Goal: Transaction & Acquisition: Purchase product/service

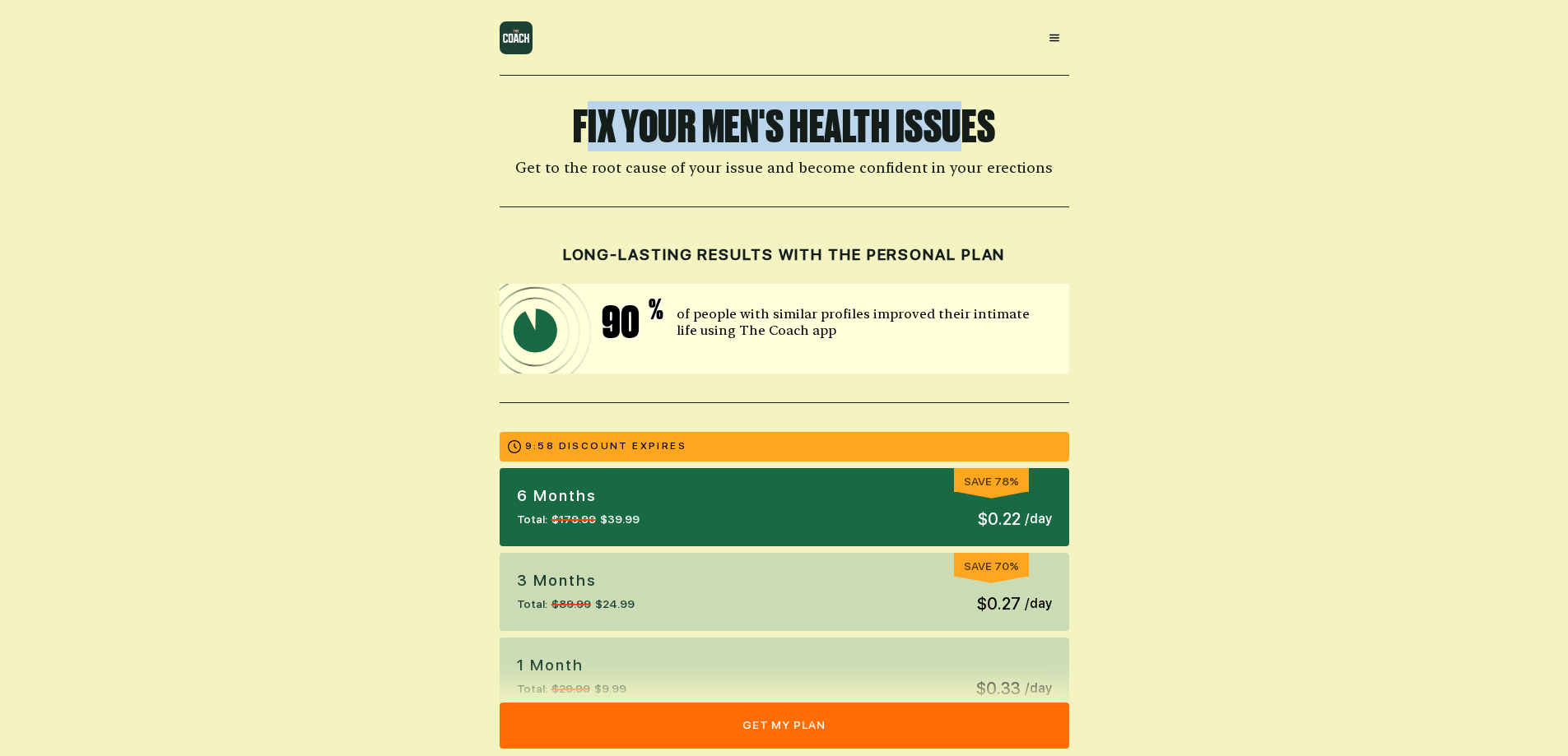
drag, startPoint x: 586, startPoint y: 134, endPoint x: 953, endPoint y: 134, distance: 367.0
click at [953, 134] on h1 "FIX YOUR MEN'S HEALTH ISSUES" at bounding box center [785, 127] width 570 height 45
drag, startPoint x: 1004, startPoint y: 134, endPoint x: 581, endPoint y: 112, distance: 423.6
click at [581, 112] on h1 "FIX YOUR MEN'S HEALTH ISSUES" at bounding box center [785, 127] width 570 height 45
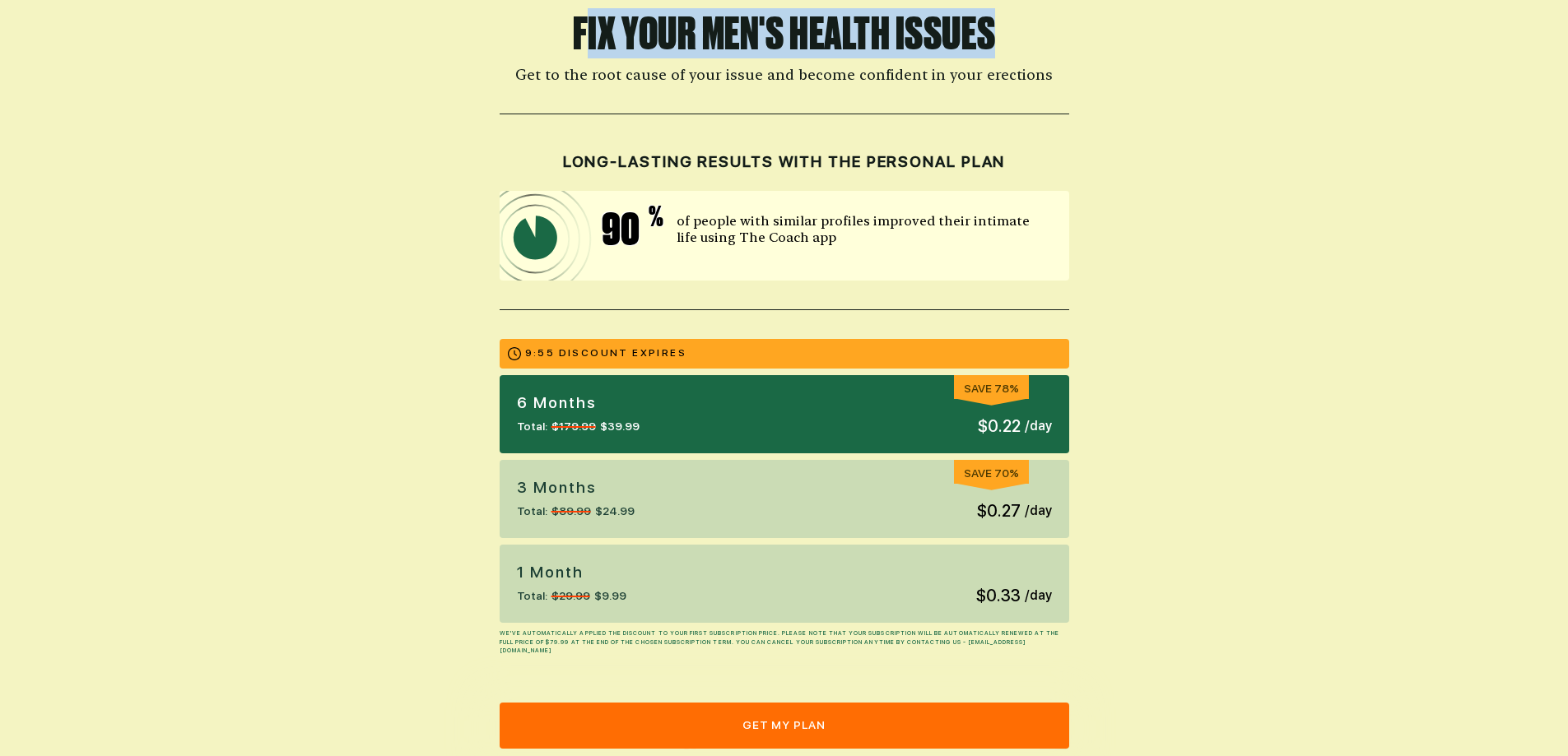
scroll to position [329, 0]
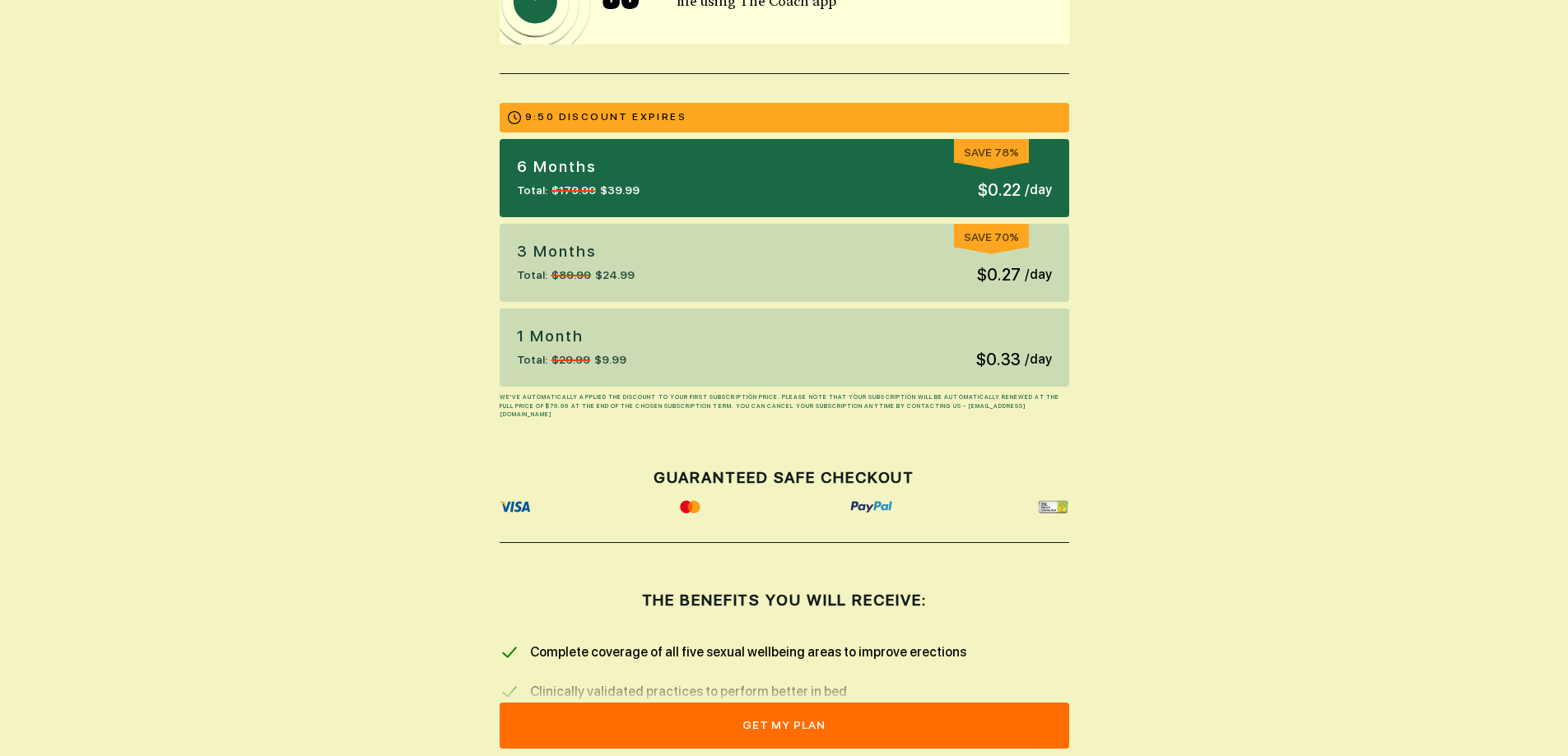
click at [771, 720] on button "get my plan" at bounding box center [785, 726] width 570 height 46
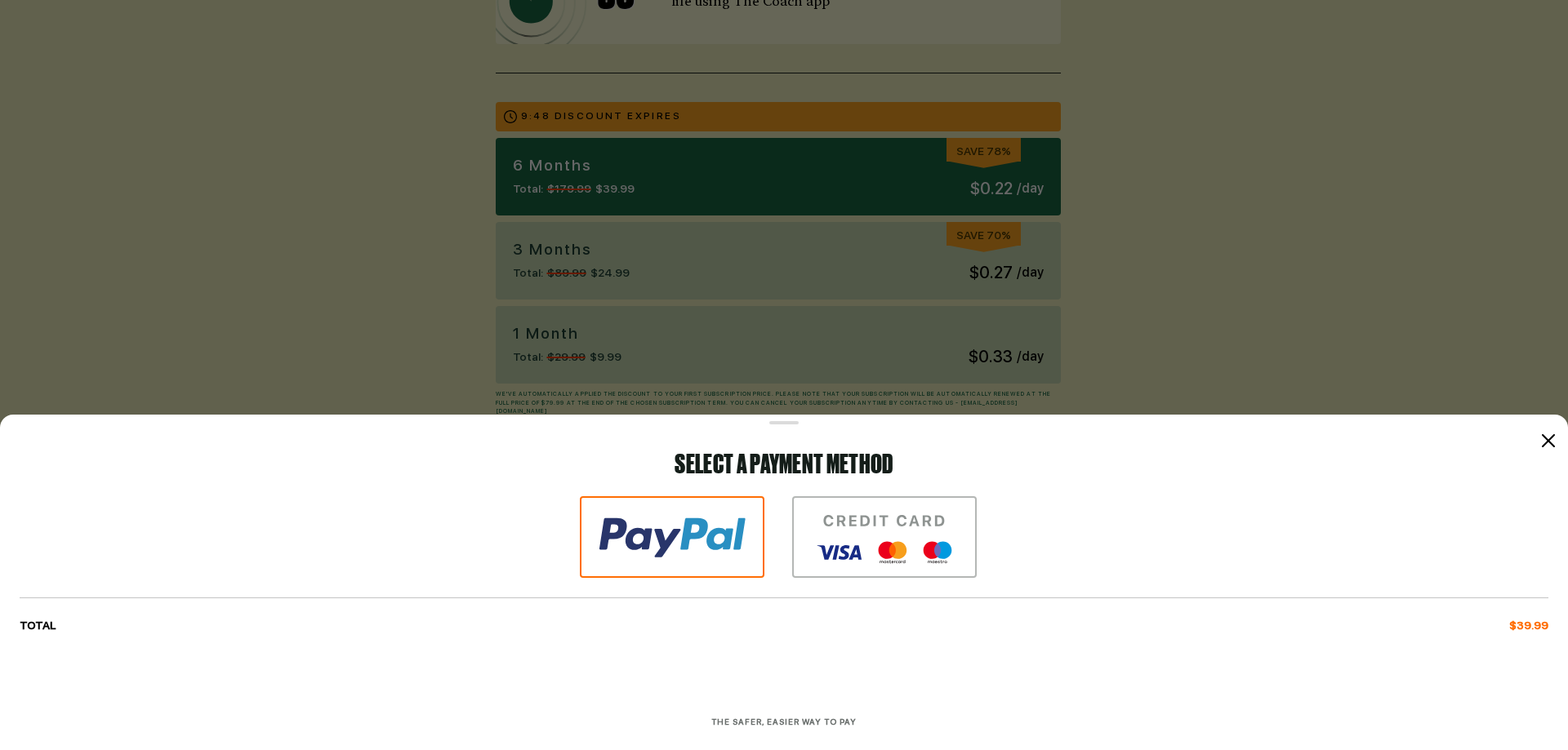
click at [896, 529] on img at bounding box center [884, 537] width 184 height 81
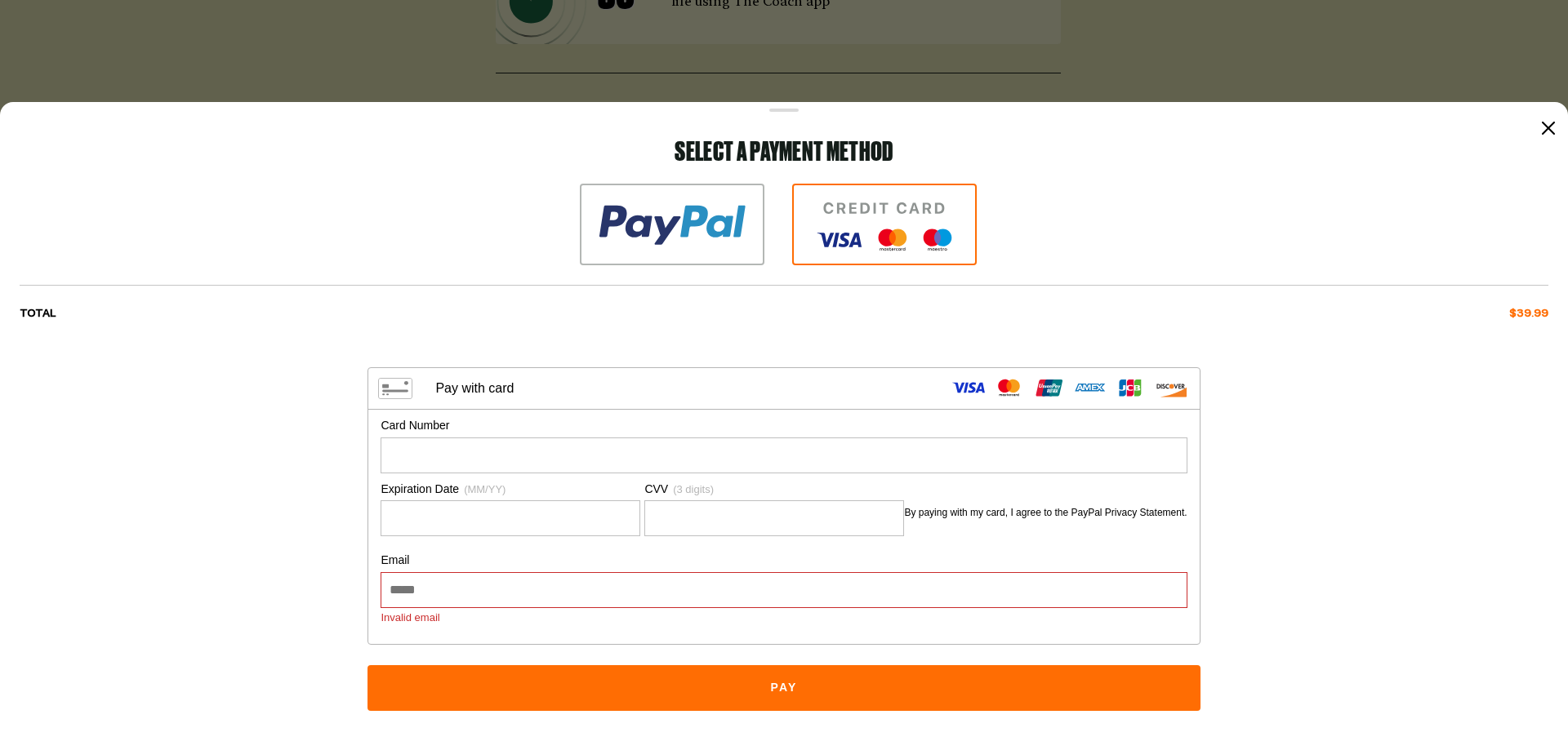
click at [684, 230] on img at bounding box center [672, 224] width 184 height 81
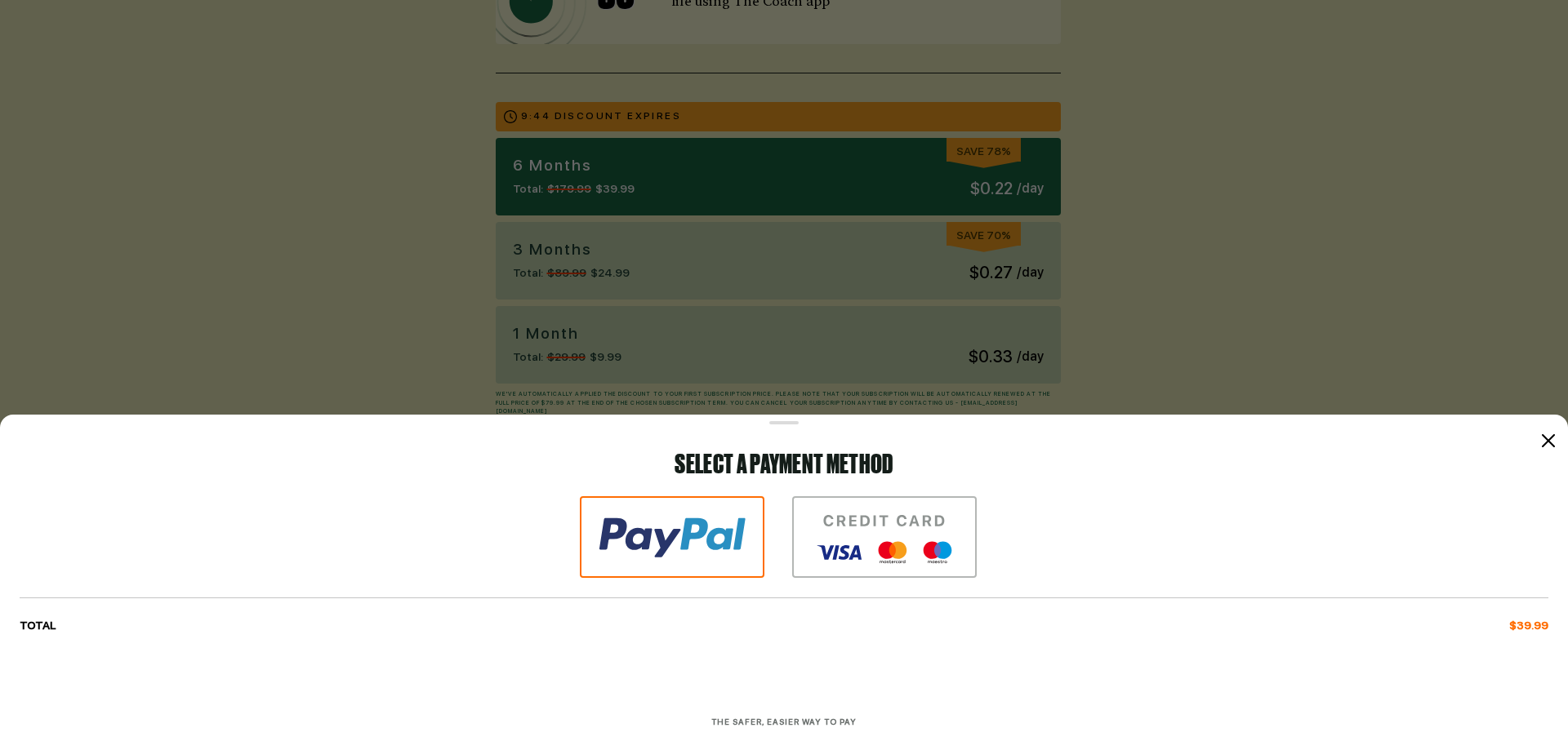
click at [874, 530] on img at bounding box center [884, 537] width 184 height 81
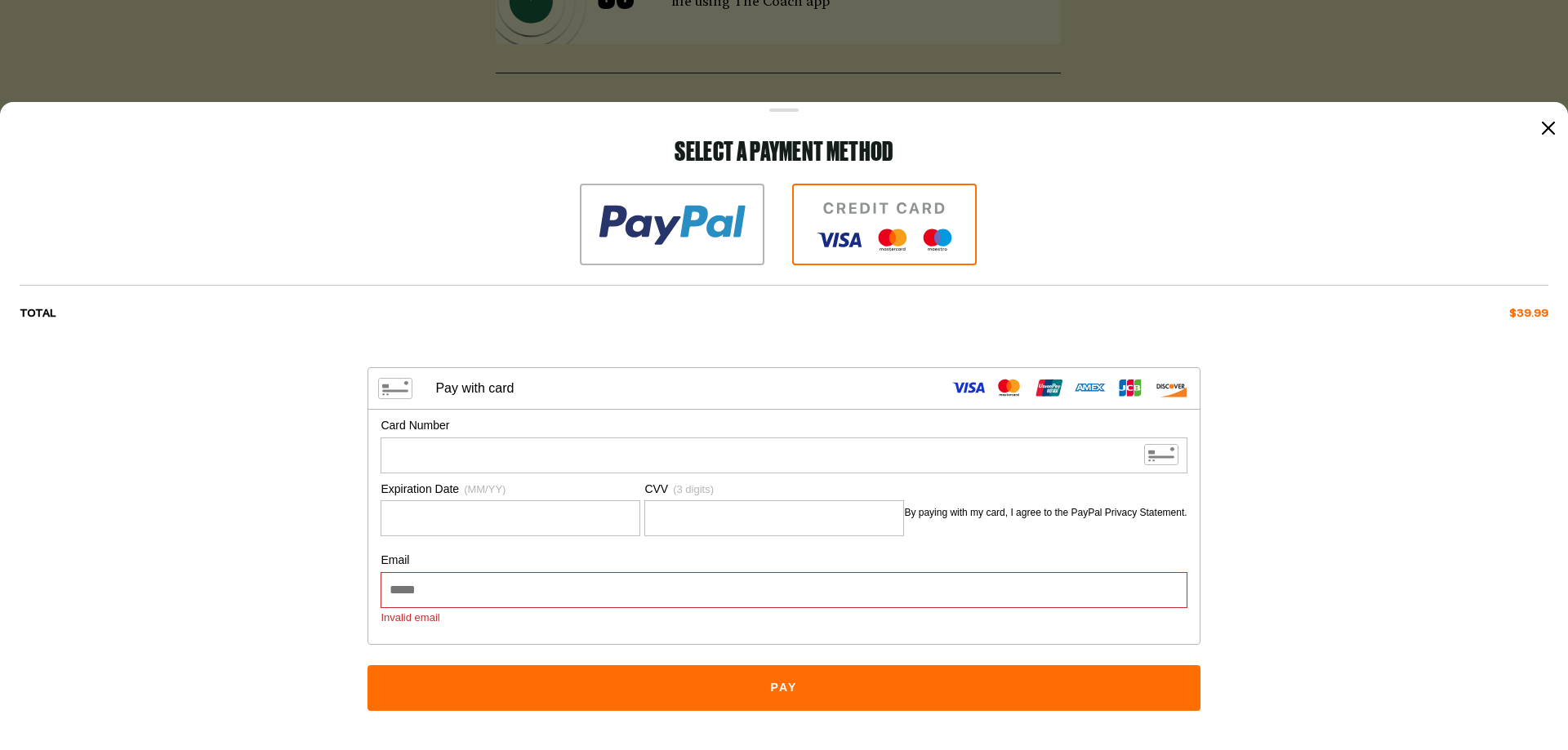
click at [499, 501] on label "Expiration Date (MM/YY)" at bounding box center [510, 509] width 260 height 56
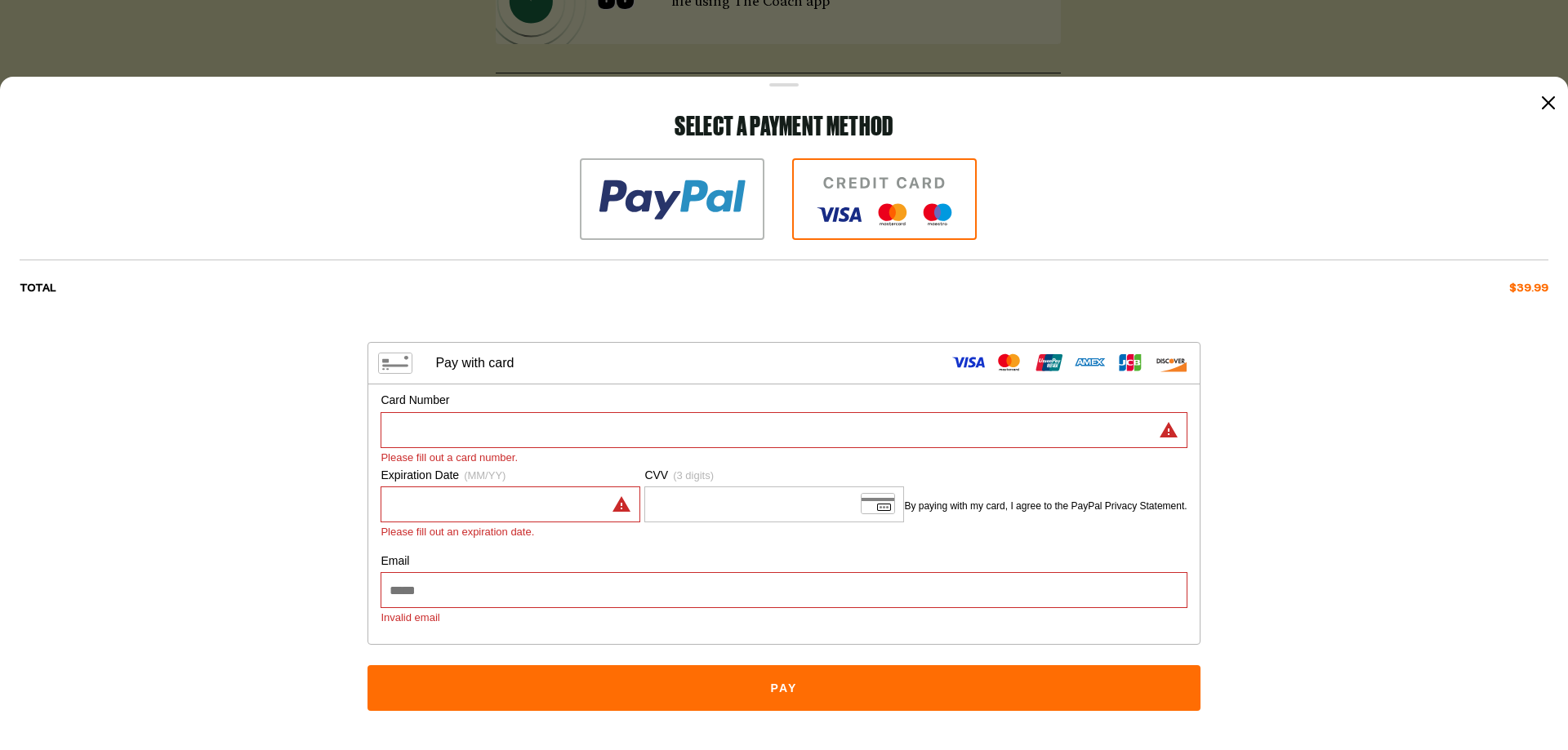
click at [571, 598] on input "Email" at bounding box center [783, 590] width 791 height 35
click at [785, 682] on button "Pay" at bounding box center [783, 688] width 832 height 46
click at [1555, 101] on div at bounding box center [1549, 103] width 19 height 19
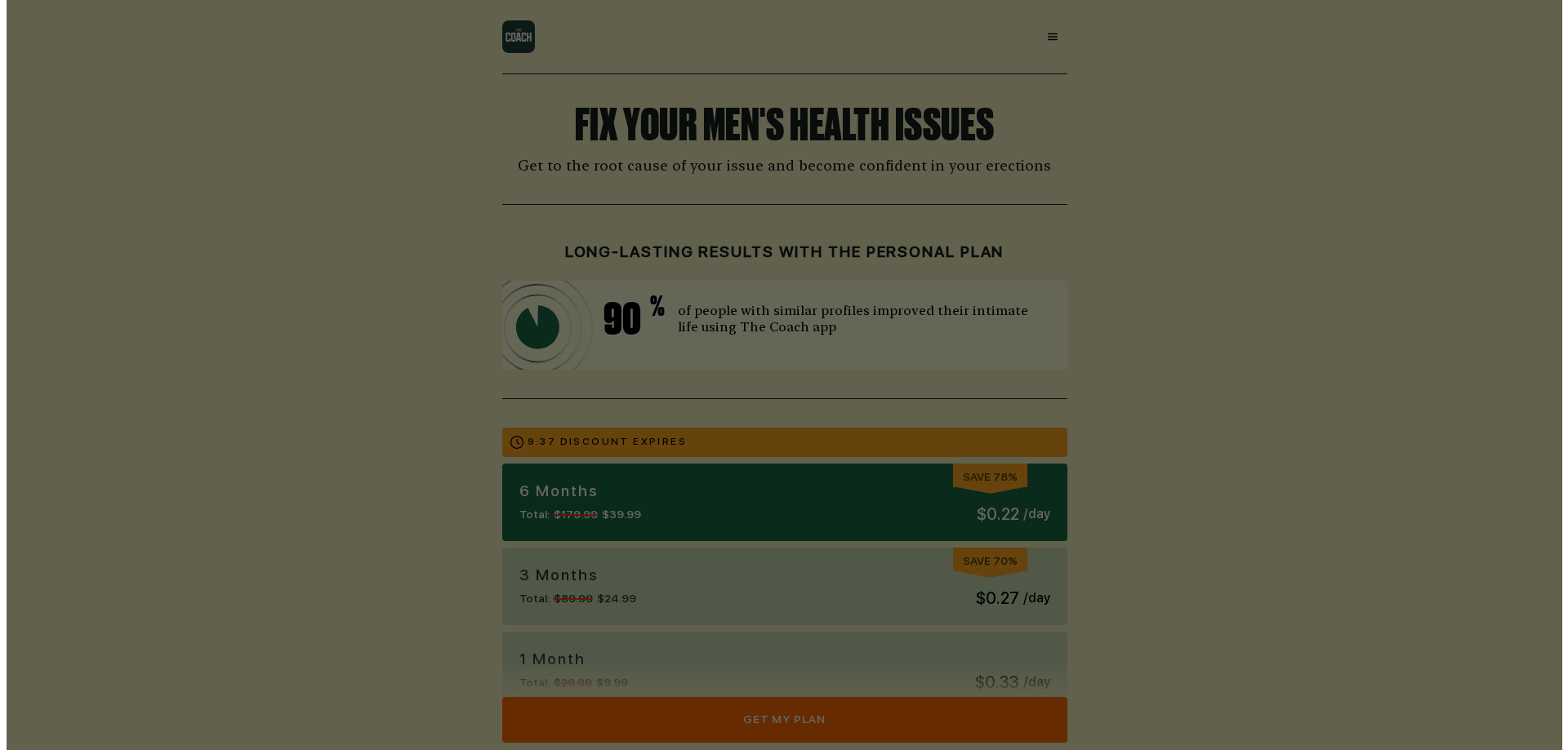
scroll to position [0, 0]
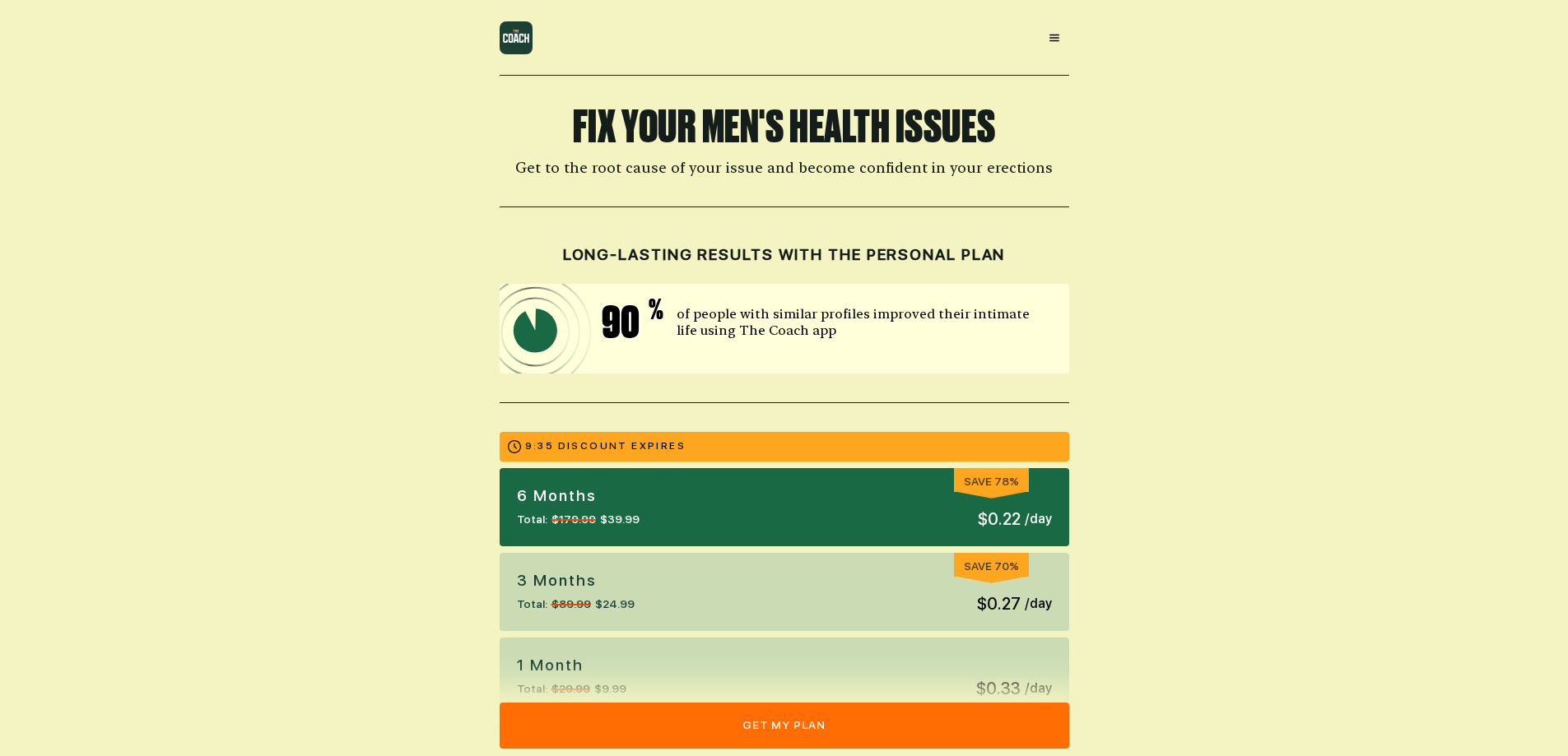
click at [529, 37] on img at bounding box center [516, 37] width 33 height 33
click at [1052, 37] on icon at bounding box center [1054, 38] width 10 height 7
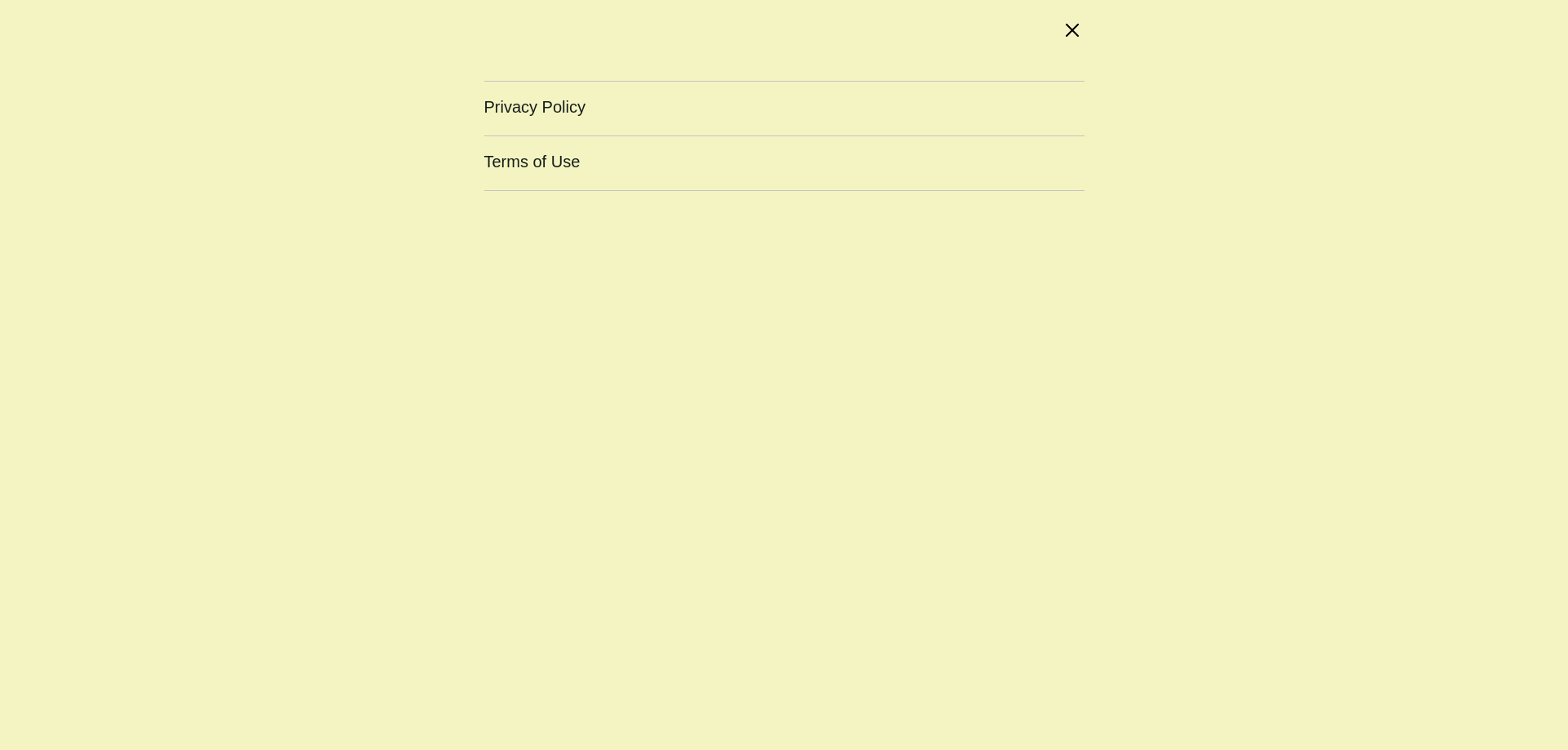
click at [506, 117] on li "Privacy Policy" at bounding box center [785, 108] width 601 height 54
click at [547, 107] on link "Privacy Policy" at bounding box center [535, 107] width 101 height 18
